Goal: Task Accomplishment & Management: Complete application form

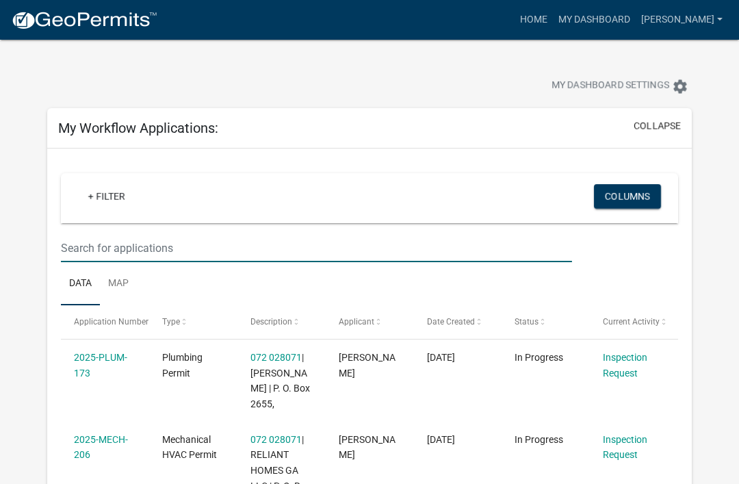
scroll to position [146, 0]
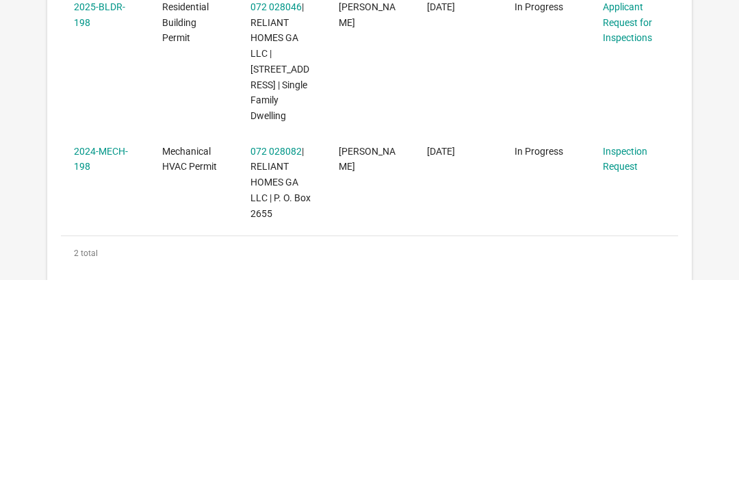
type input "198"
click at [616, 205] on link "Applicant Request for Inspections" at bounding box center [627, 226] width 49 height 42
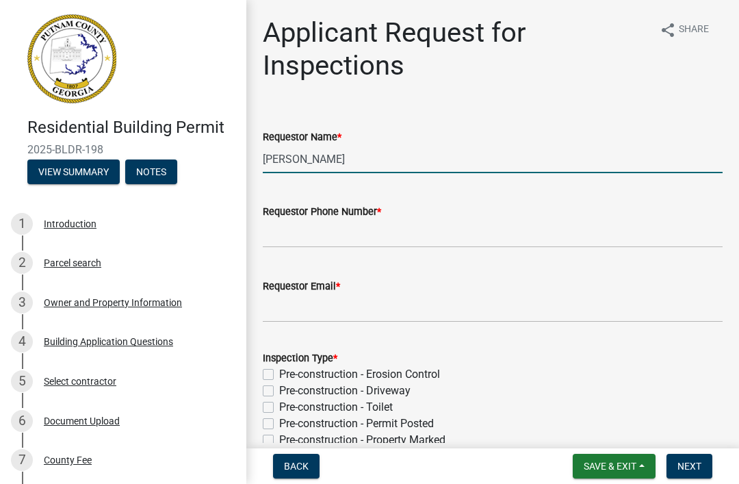
click at [420, 151] on input "[PERSON_NAME]" at bounding box center [493, 159] width 460 height 28
click at [541, 157] on input "[PERSON_NAME]" at bounding box center [493, 159] width 460 height 28
type input "M"
type input "N"
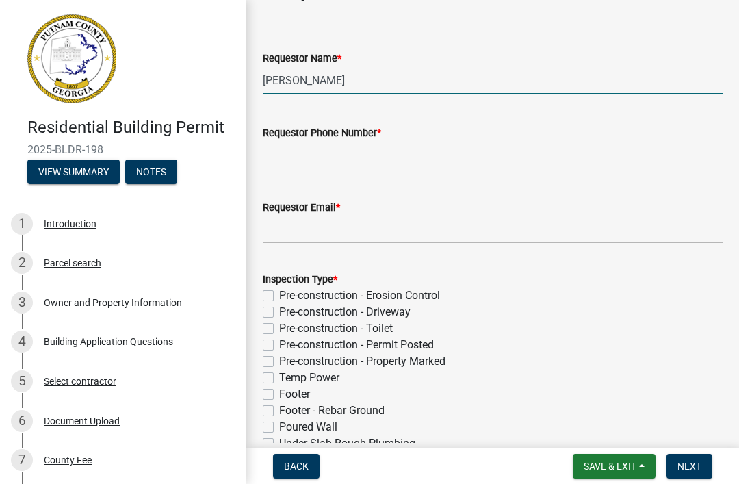
type input "[PERSON_NAME]"
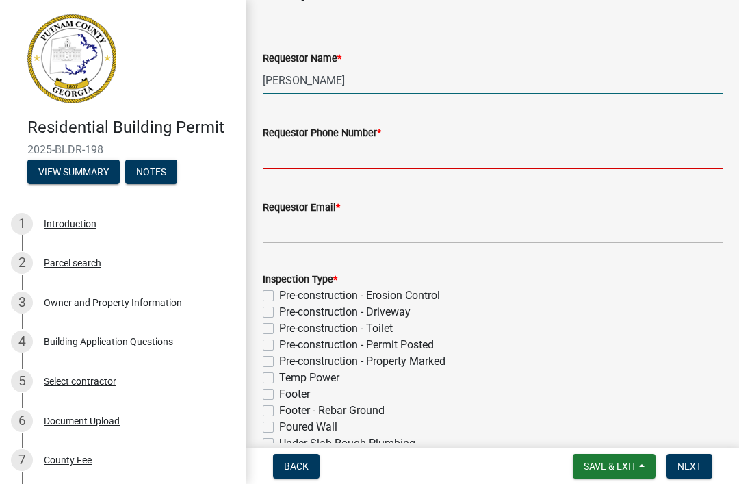
click at [535, 145] on input "Requestor Phone Number *" at bounding box center [493, 155] width 460 height 28
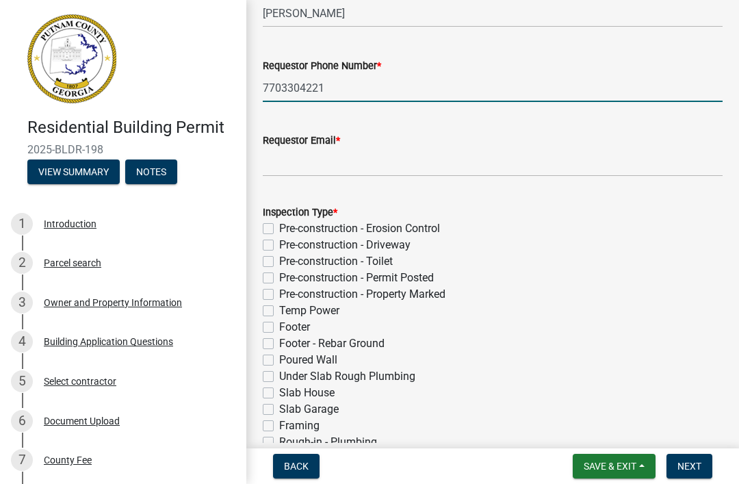
scroll to position [149, 0]
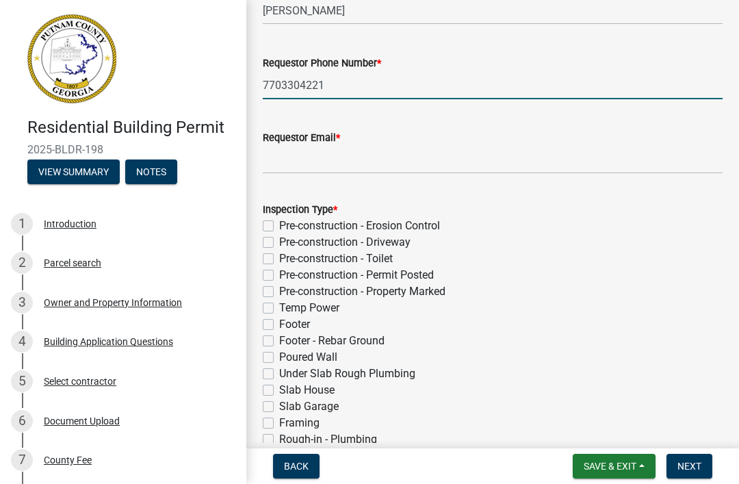
type input "7703304221"
click at [559, 160] on input "Requestor Email *" at bounding box center [493, 160] width 460 height 28
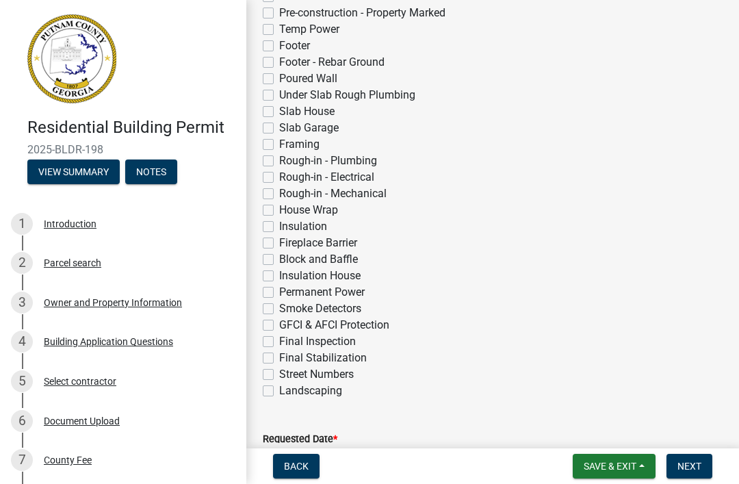
scroll to position [466, 0]
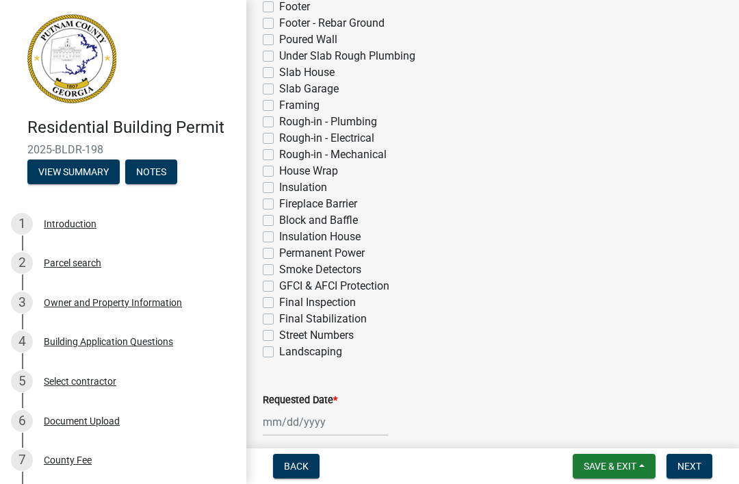
type input "[EMAIL_ADDRESS][DOMAIN_NAME]"
click at [352, 122] on label "Rough-in - Plumbing" at bounding box center [328, 122] width 98 height 16
click at [288, 122] on input "Rough-in - Plumbing" at bounding box center [283, 118] width 9 height 9
checkbox input "true"
checkbox input "false"
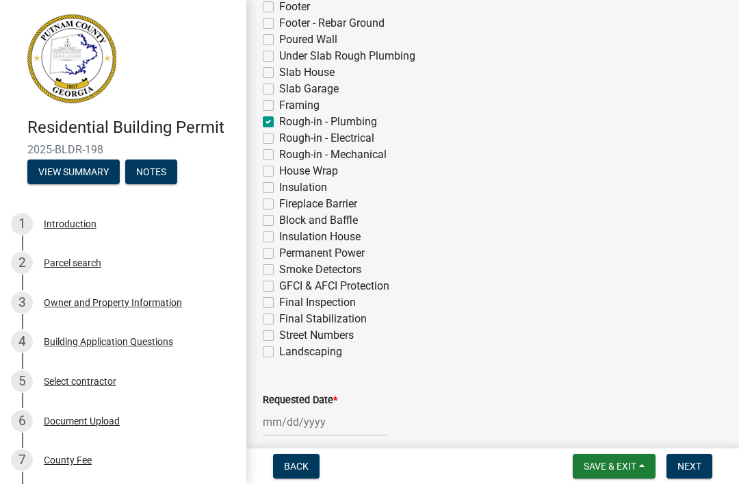
checkbox input "false"
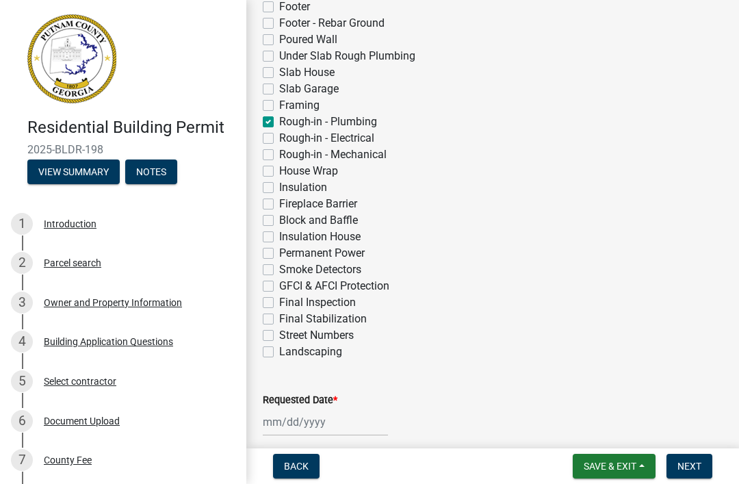
checkbox input "false"
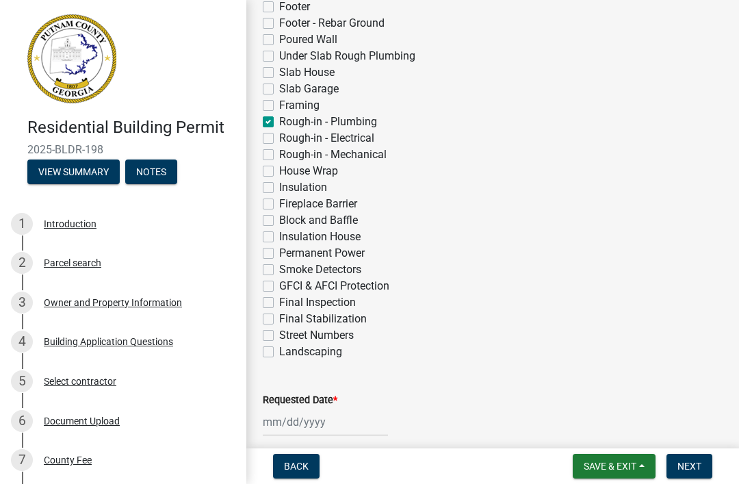
checkbox input "false"
checkbox input "true"
checkbox input "false"
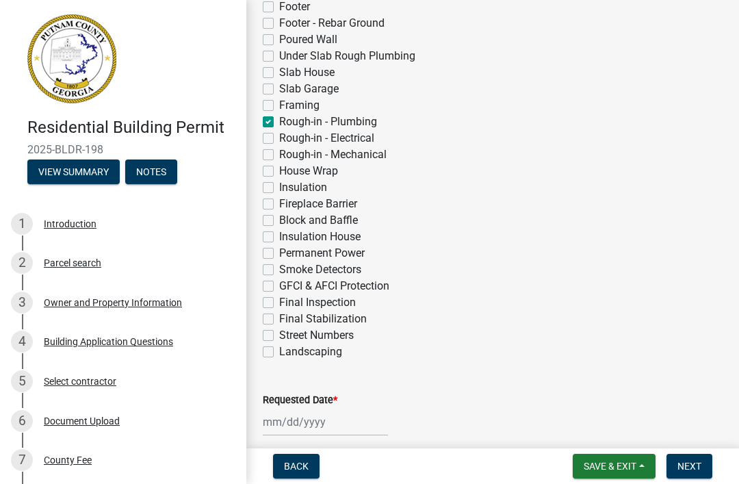
checkbox input "false"
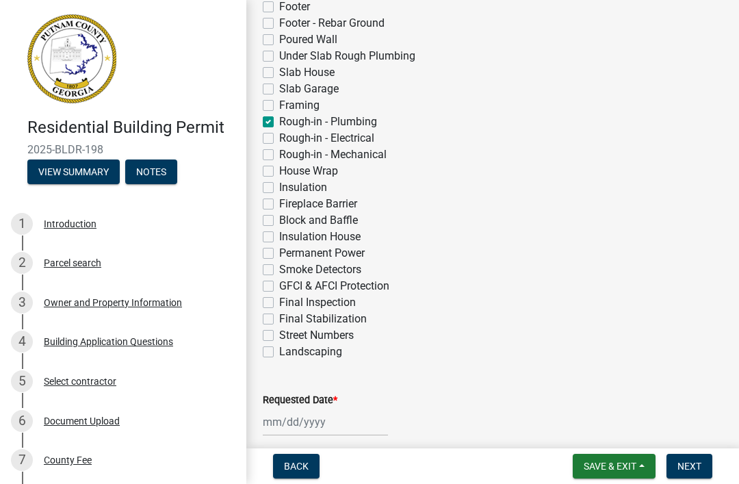
checkbox input "false"
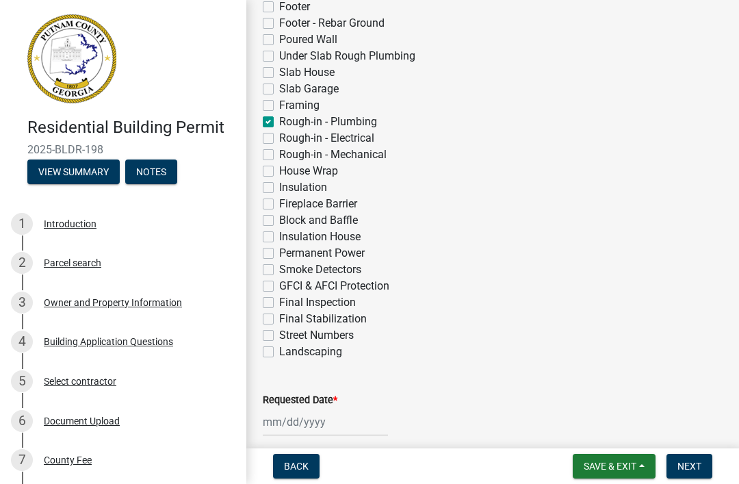
checkbox input "false"
click at [358, 139] on label "Rough-in - Electrical" at bounding box center [326, 138] width 95 height 16
click at [288, 139] on input "Rough-in - Electrical" at bounding box center [283, 134] width 9 height 9
checkbox input "true"
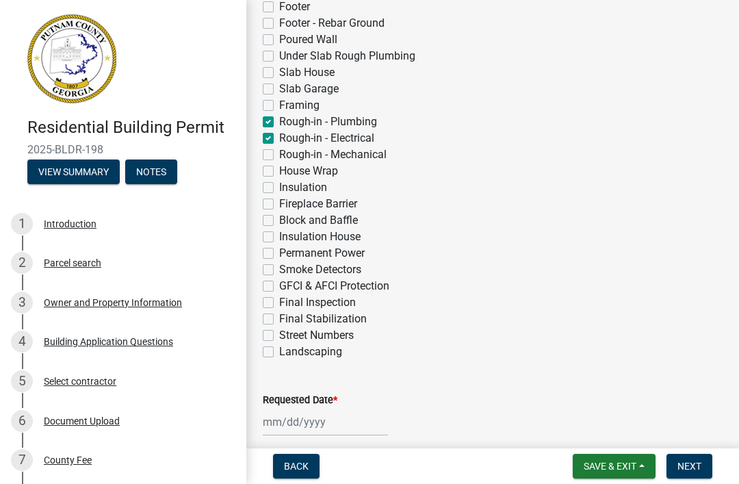
checkbox input "false"
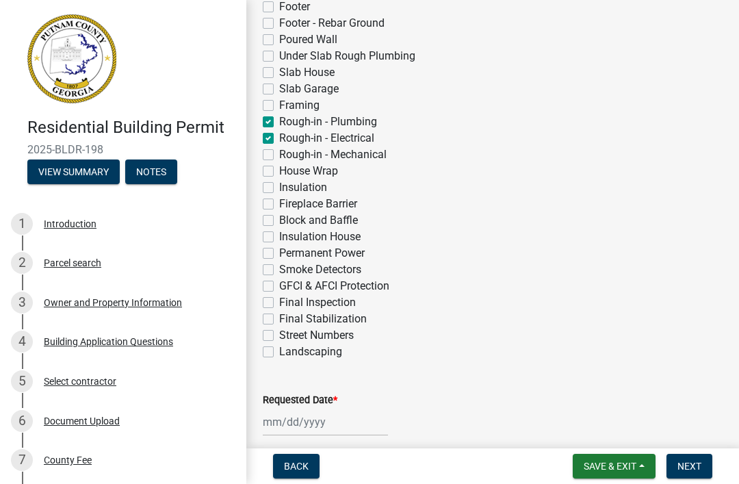
checkbox input "false"
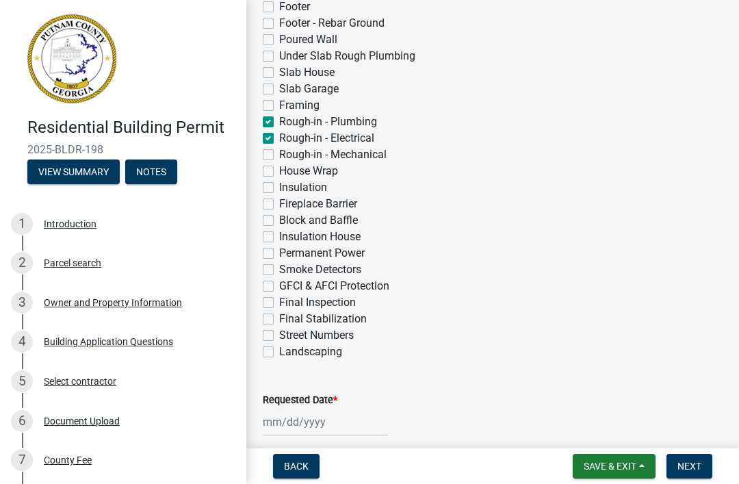
checkbox input "false"
checkbox input "true"
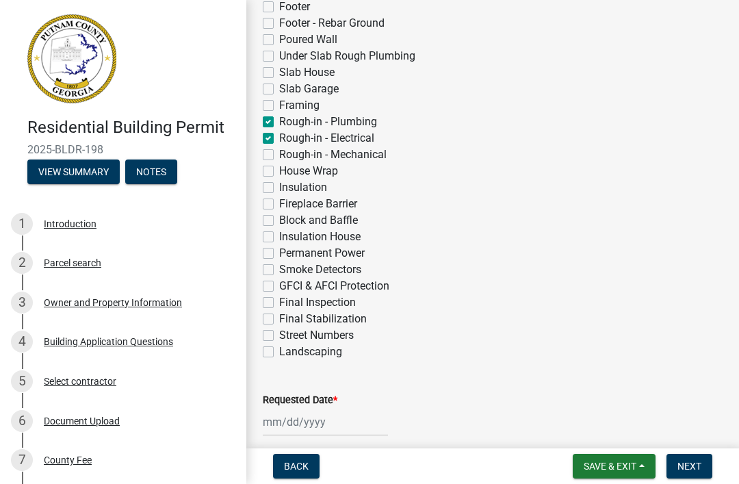
checkbox input "false"
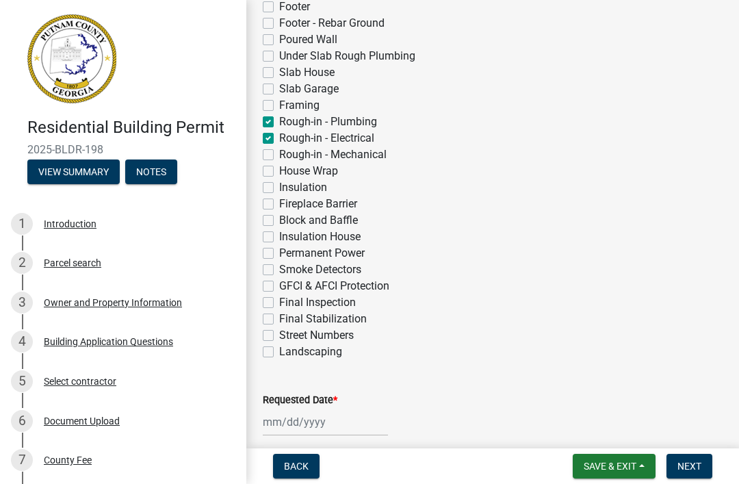
checkbox input "false"
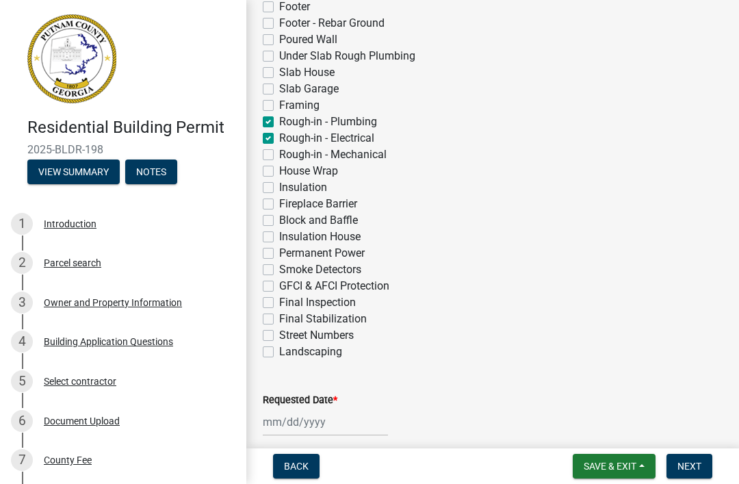
checkbox input "false"
click at [366, 154] on label "Rough-in - Mechanical" at bounding box center [332, 154] width 107 height 16
click at [288, 154] on input "Rough-in - Mechanical" at bounding box center [283, 150] width 9 height 9
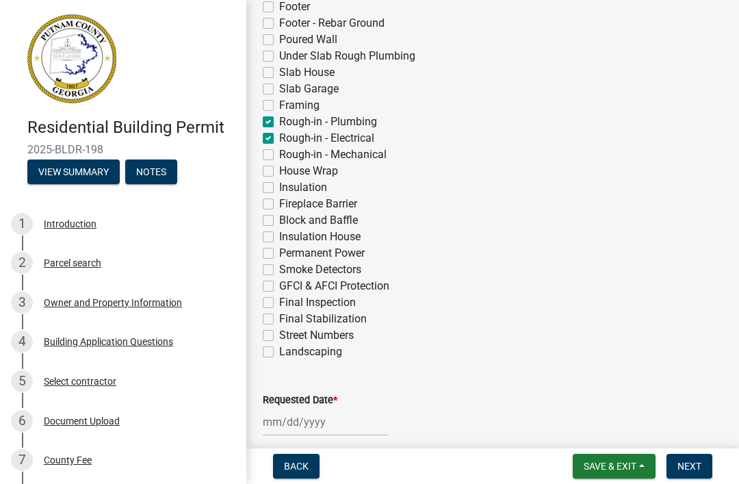
checkbox input "true"
checkbox input "false"
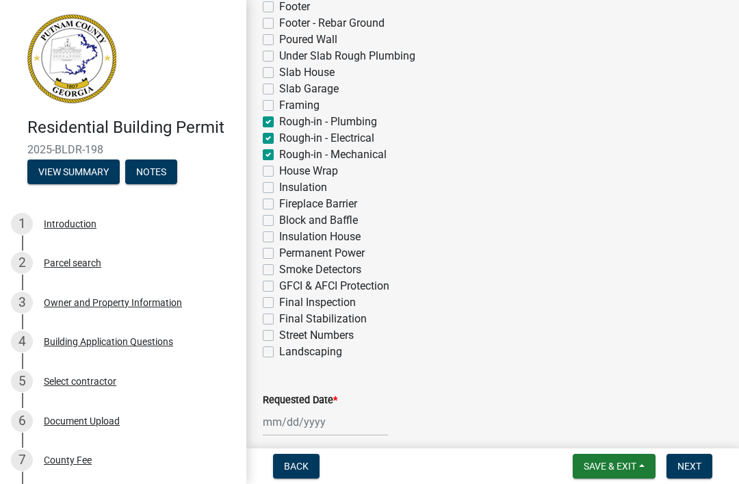
checkbox input "false"
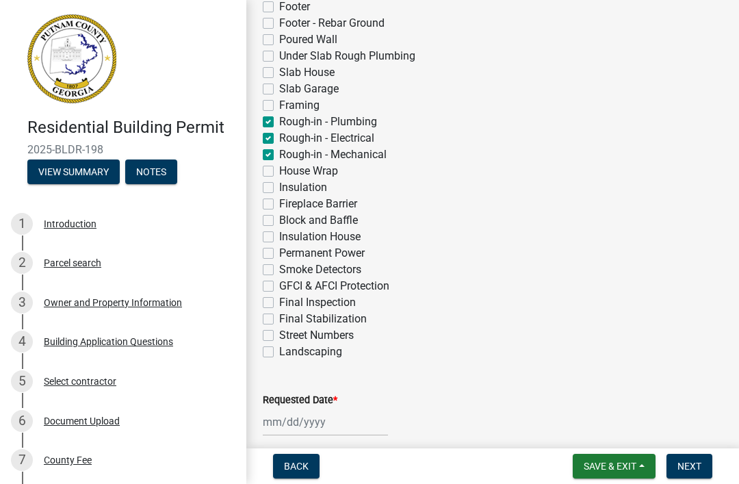
checkbox input "false"
checkbox input "true"
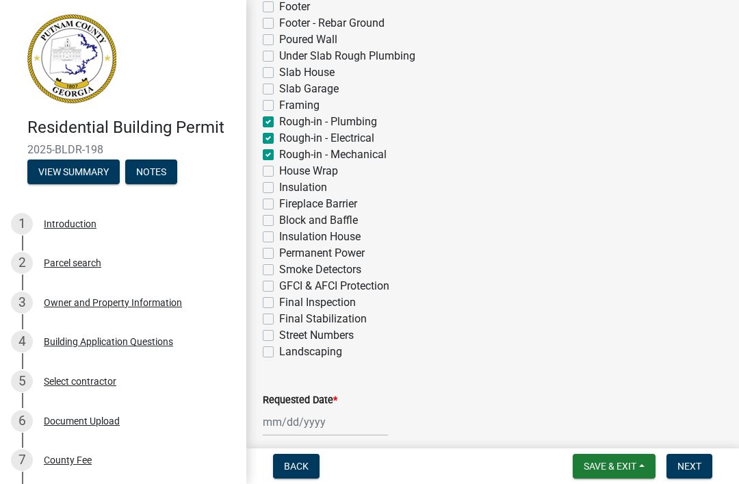
checkbox input "true"
checkbox input "false"
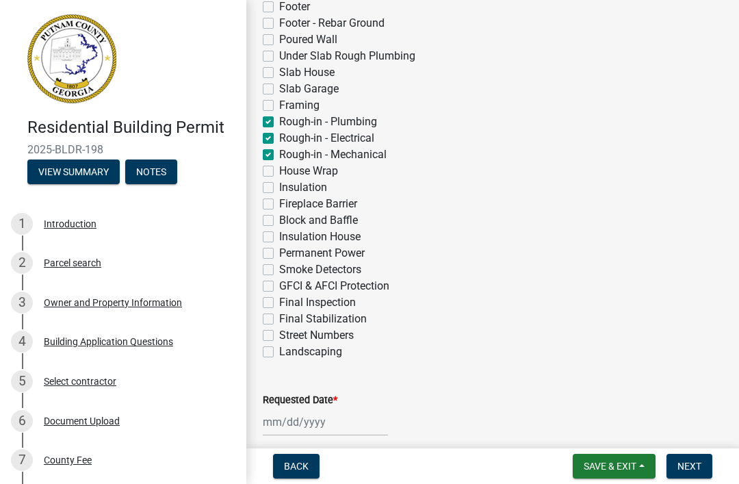
checkbox input "false"
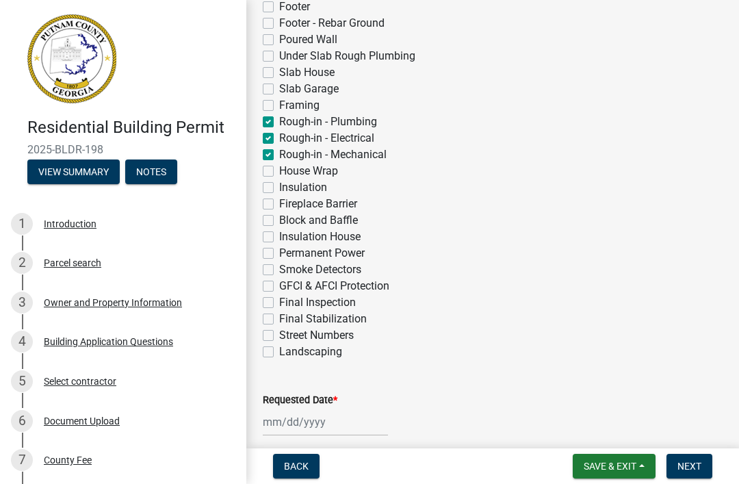
checkbox input "false"
click at [314, 103] on label "Framing" at bounding box center [299, 105] width 40 height 16
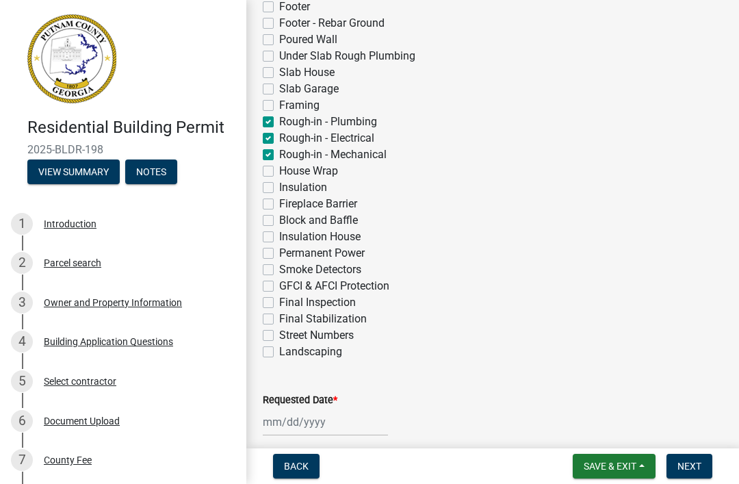
click at [288, 103] on input "Framing" at bounding box center [283, 101] width 9 height 9
checkbox input "true"
checkbox input "false"
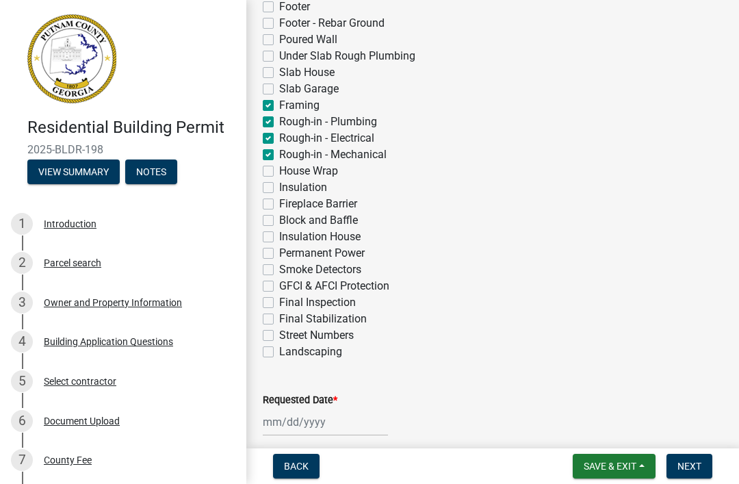
checkbox input "false"
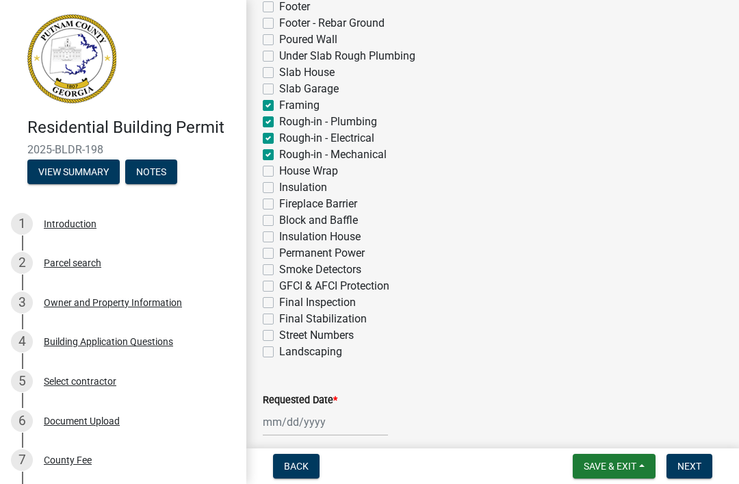
checkbox input "false"
checkbox input "true"
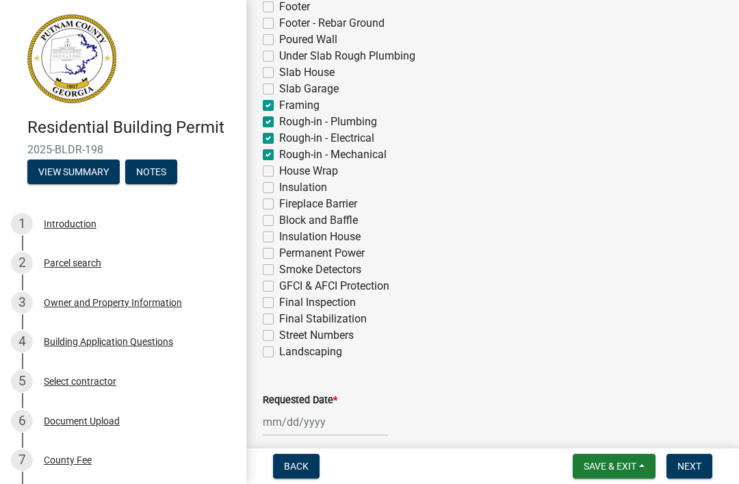
checkbox input "true"
checkbox input "false"
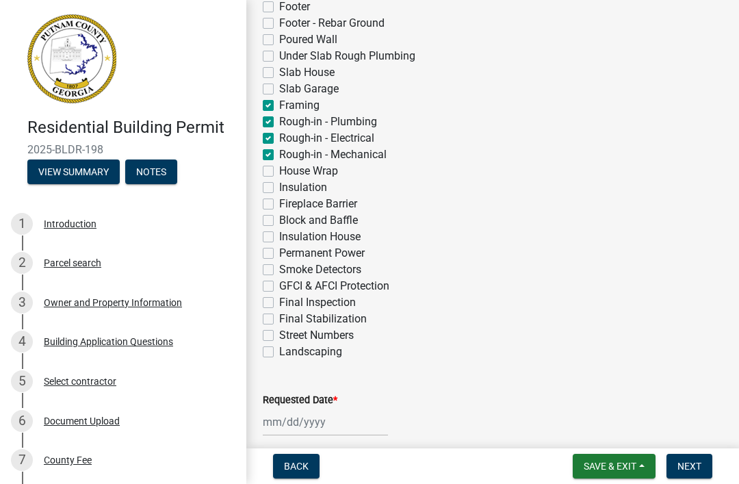
checkbox input "false"
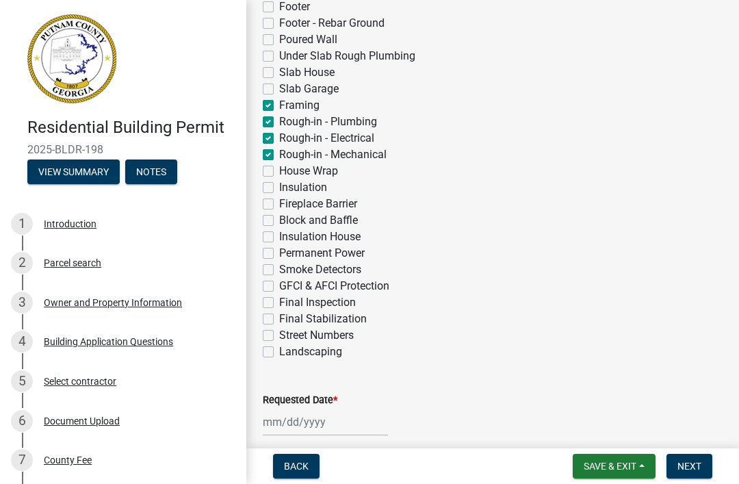
checkbox input "false"
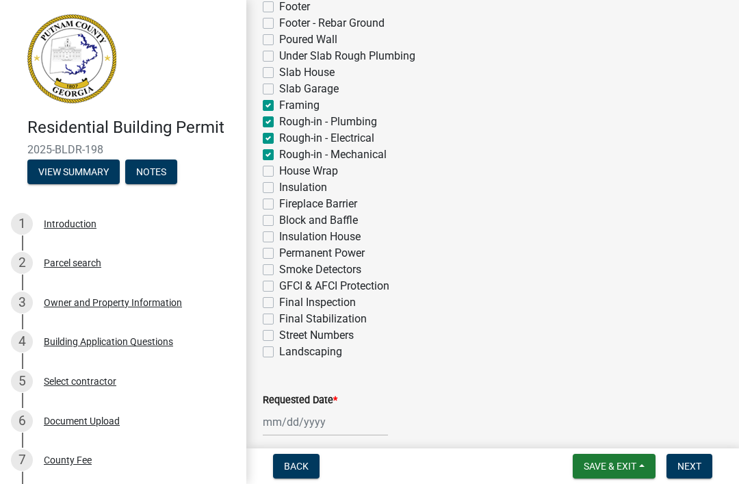
scroll to position [518, 0]
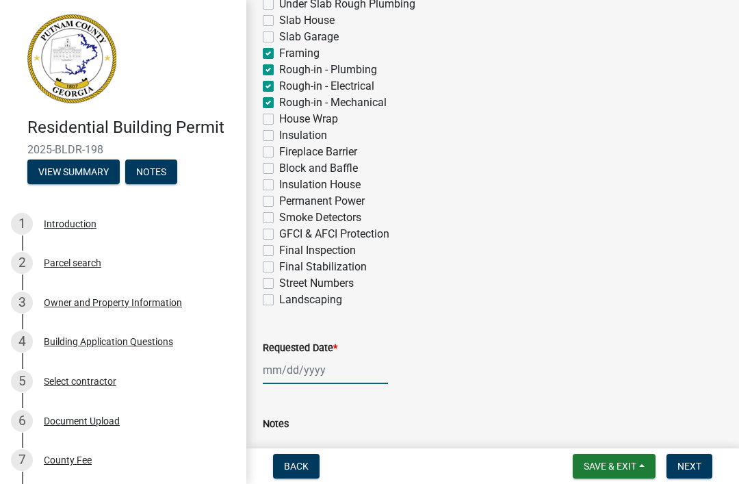
click at [306, 370] on div at bounding box center [325, 370] width 125 height 28
select select "9"
select select "2025"
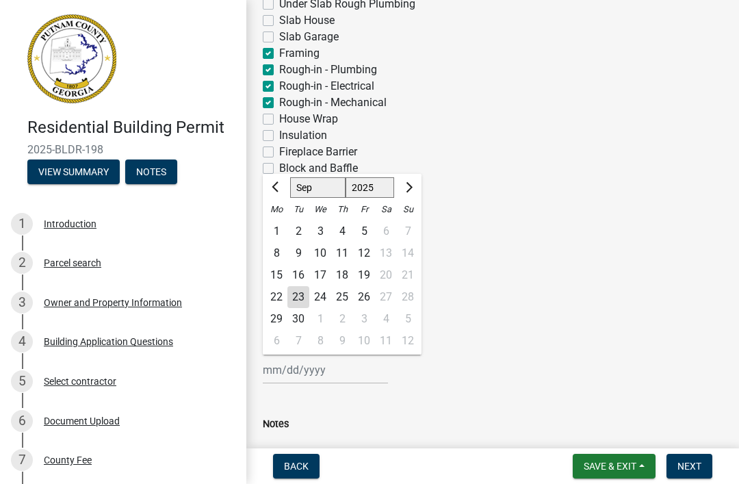
click at [327, 294] on div "24" at bounding box center [320, 297] width 22 height 22
type input "[DATE]"
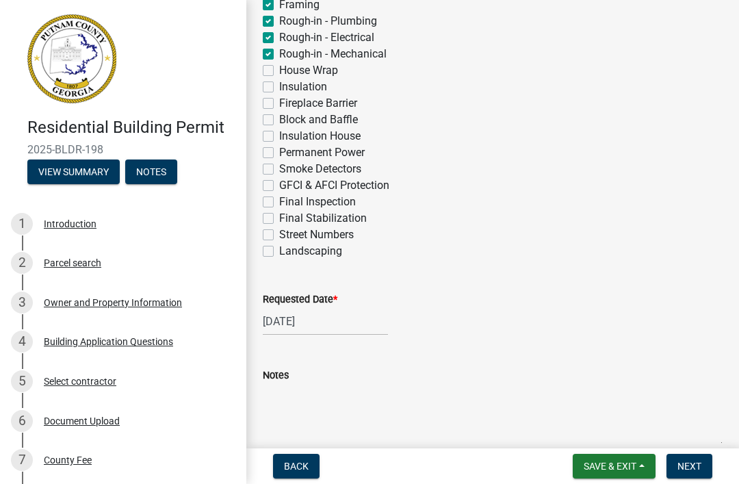
scroll to position [615, 0]
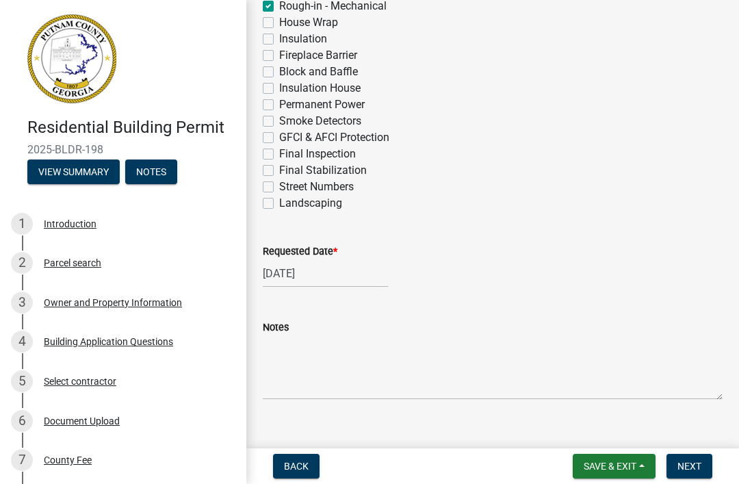
click at [691, 465] on span "Next" at bounding box center [690, 466] width 24 height 11
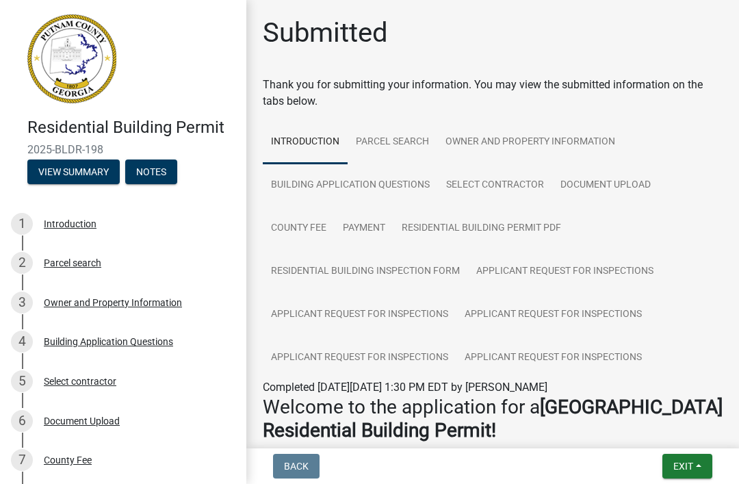
click at [678, 461] on span "Exit" at bounding box center [684, 466] width 20 height 11
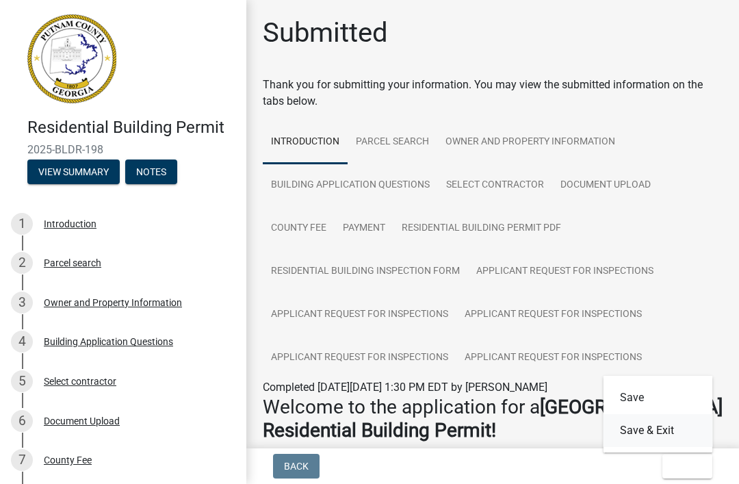
click at [651, 442] on button "Save & Exit" at bounding box center [659, 430] width 110 height 33
